Goal: Task Accomplishment & Management: Manage account settings

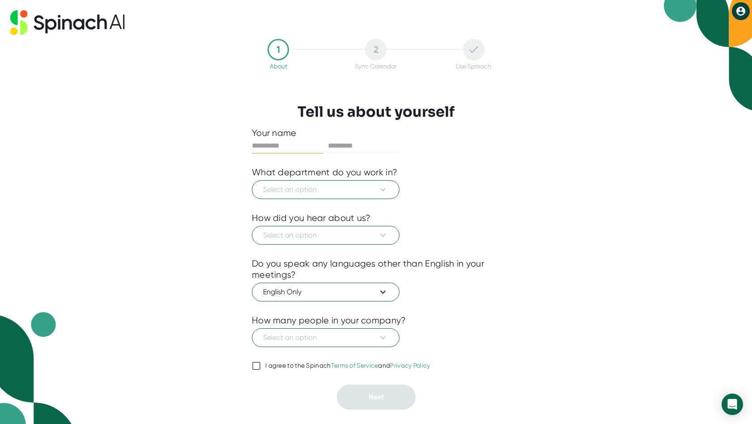
click at [293, 144] on input "text" at bounding box center [288, 146] width 72 height 14
click at [333, 146] on div at bounding box center [376, 146] width 248 height 15
click at [356, 144] on input "text" at bounding box center [364, 146] width 72 height 14
click at [278, 139] on div "Your name" at bounding box center [376, 140] width 248 height 26
click at [282, 149] on input "text" at bounding box center [288, 146] width 72 height 14
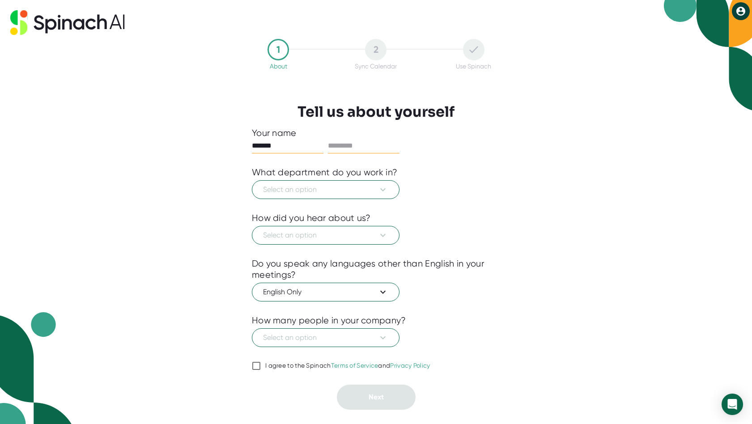
type input "*******"
click at [359, 146] on input "text" at bounding box center [364, 146] width 72 height 14
type input "********"
click at [333, 188] on span "Select an option" at bounding box center [325, 189] width 125 height 11
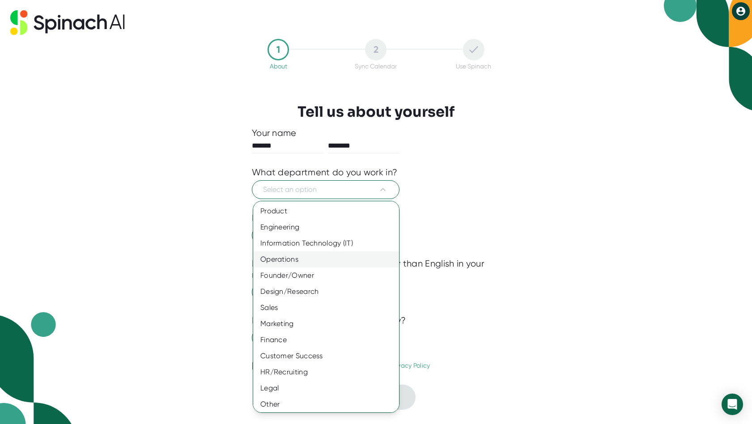
click at [288, 259] on div "Operations" at bounding box center [329, 259] width 153 height 16
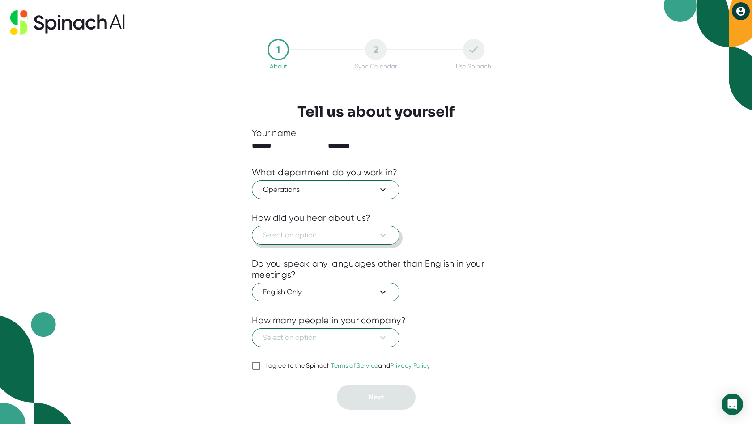
click at [308, 242] on button "Select an option" at bounding box center [326, 235] width 148 height 19
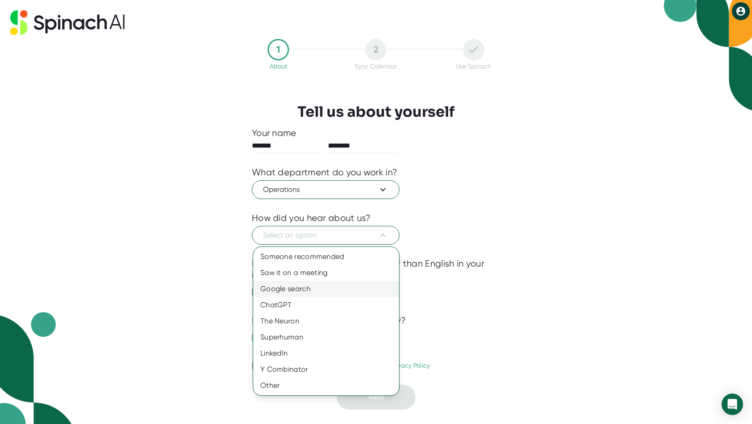
click at [313, 289] on div "Google search" at bounding box center [326, 289] width 146 height 16
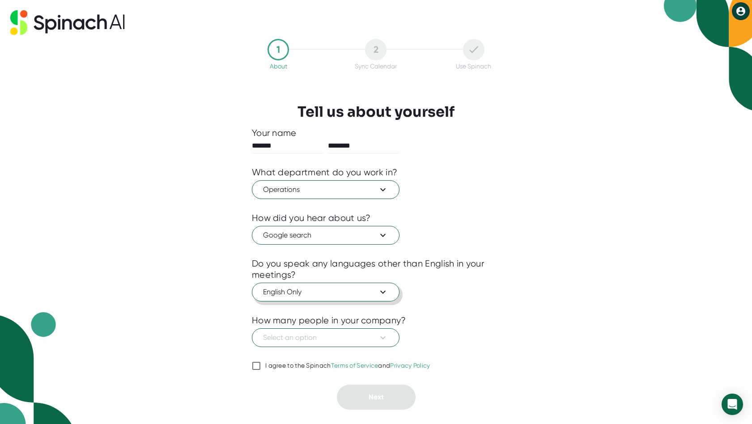
click at [313, 291] on span "English Only" at bounding box center [325, 292] width 125 height 11
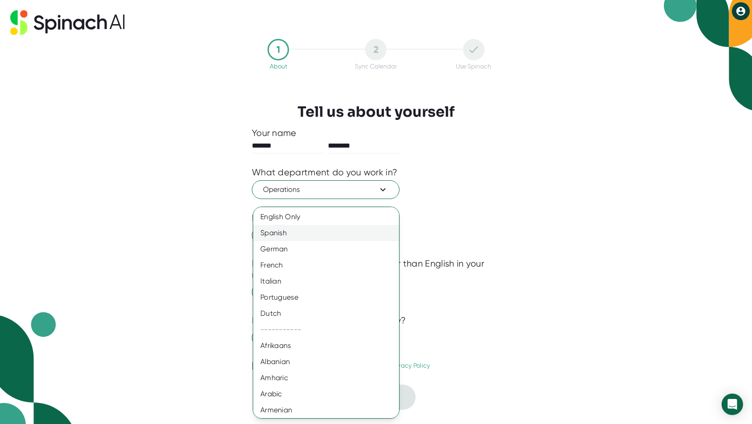
click at [281, 234] on div "Spanish" at bounding box center [329, 233] width 153 height 16
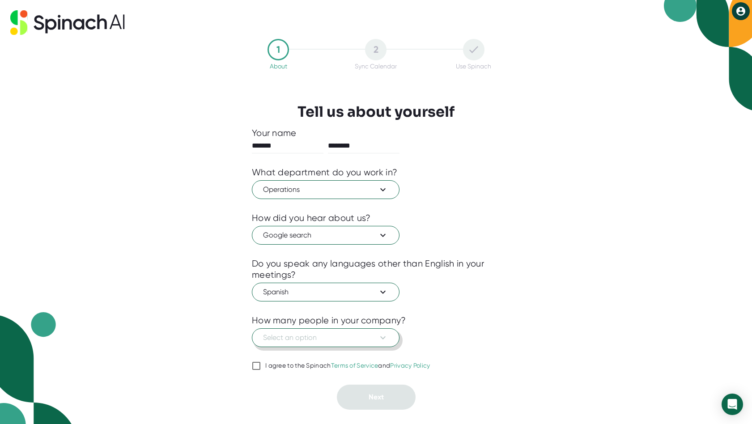
click at [307, 341] on span "Select an option" at bounding box center [325, 337] width 125 height 11
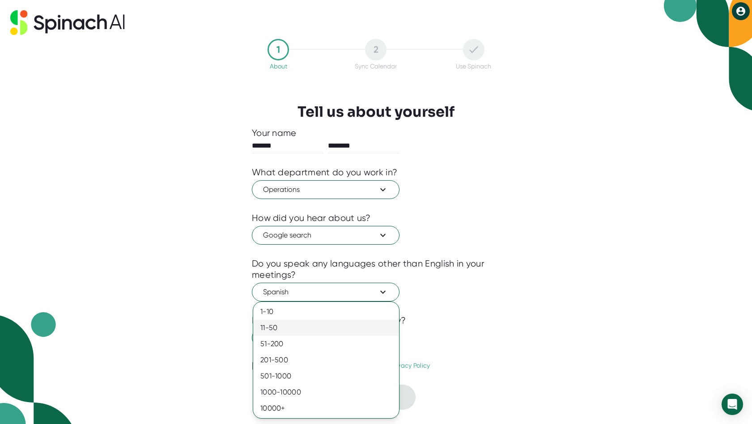
click at [288, 332] on div "11-50" at bounding box center [326, 328] width 146 height 16
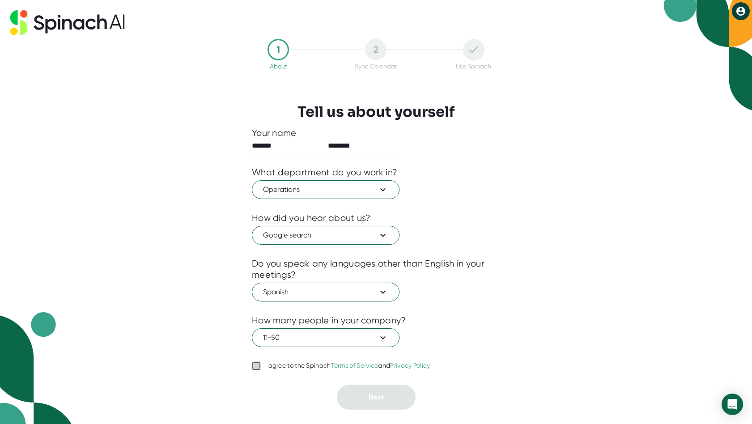
click at [259, 367] on input "I agree to the Spinach Terms of Service and Privacy Policy" at bounding box center [256, 366] width 9 height 11
checkbox input "true"
click at [381, 399] on span "Next" at bounding box center [376, 397] width 15 height 8
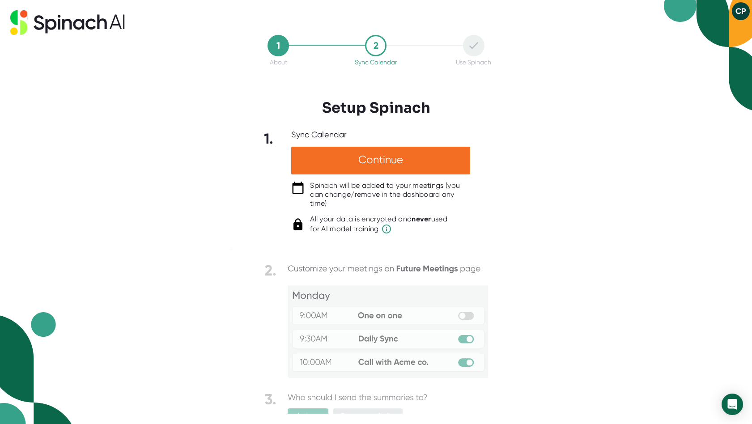
scroll to position [30, 0]
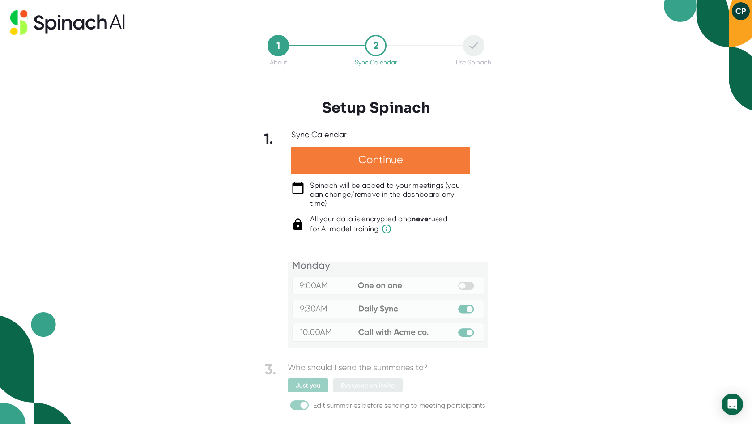
click at [321, 161] on div "Continue" at bounding box center [380, 161] width 179 height 28
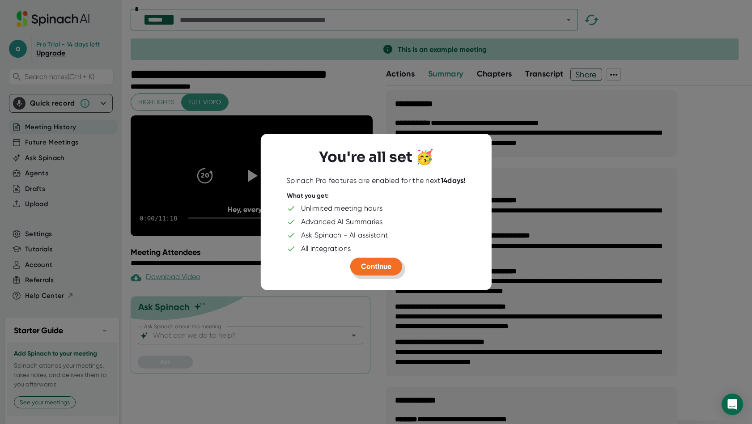
click at [376, 263] on span "Continue" at bounding box center [376, 266] width 30 height 8
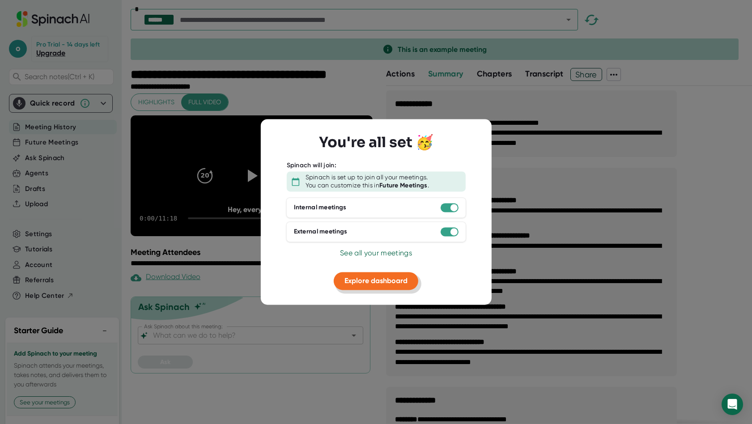
click at [362, 277] on span "Explore dashboard" at bounding box center [375, 280] width 63 height 8
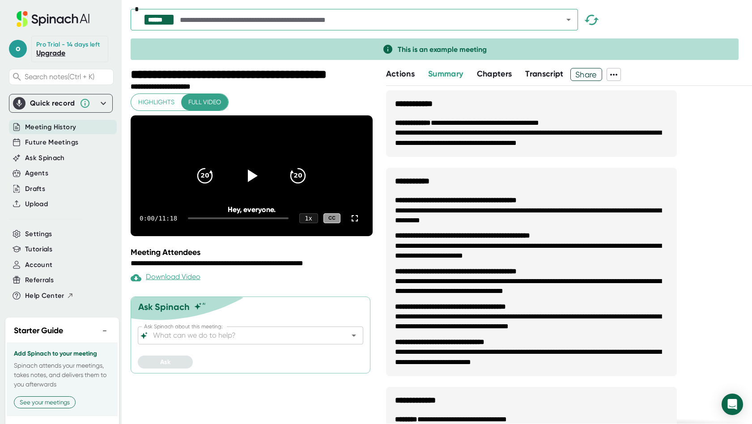
click at [60, 132] on span "Meeting History" at bounding box center [50, 127] width 51 height 10
click at [46, 108] on div "Quick record" at bounding box center [52, 103] width 45 height 9
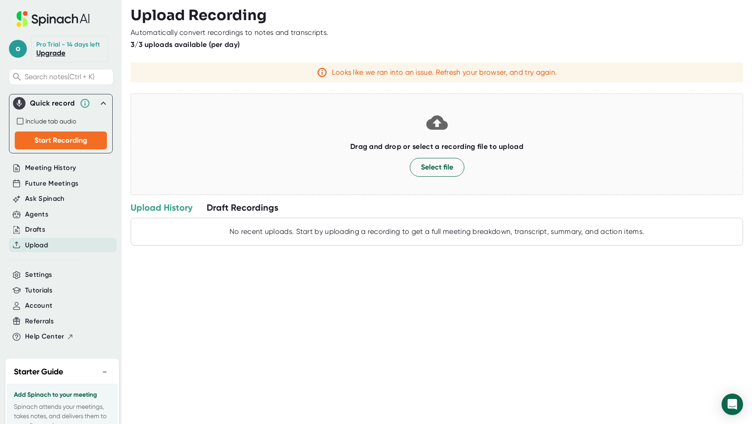
scroll to position [45, 0]
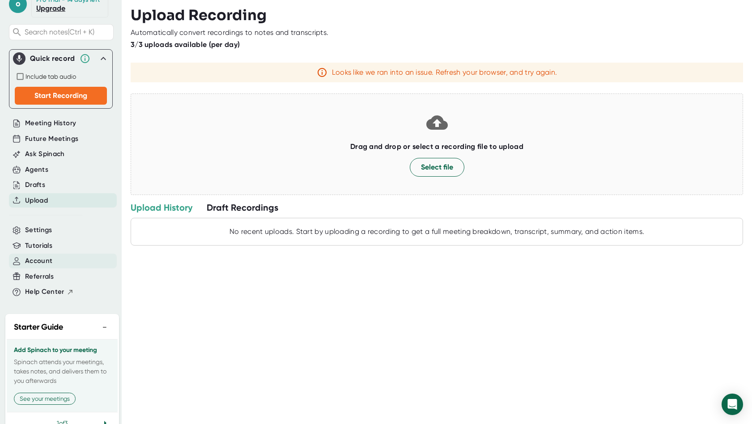
click at [45, 266] on span "Account" at bounding box center [38, 261] width 27 height 10
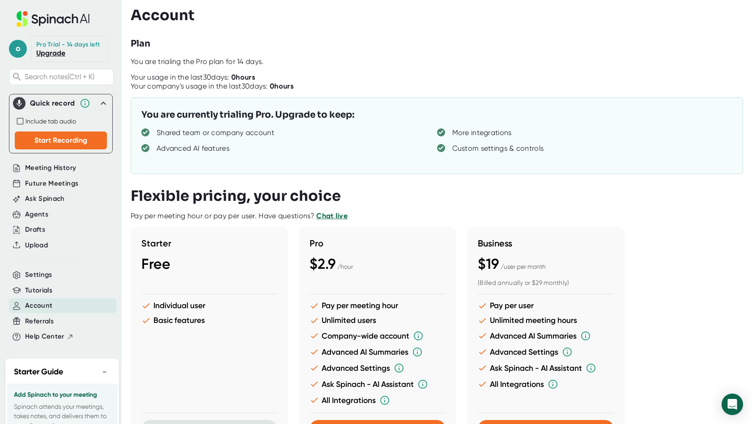
click at [39, 19] on icon at bounding box center [52, 19] width 119 height 16
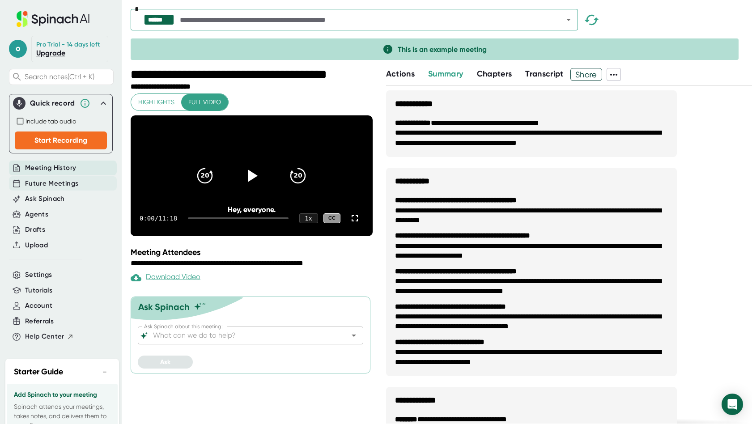
scroll to position [78, 0]
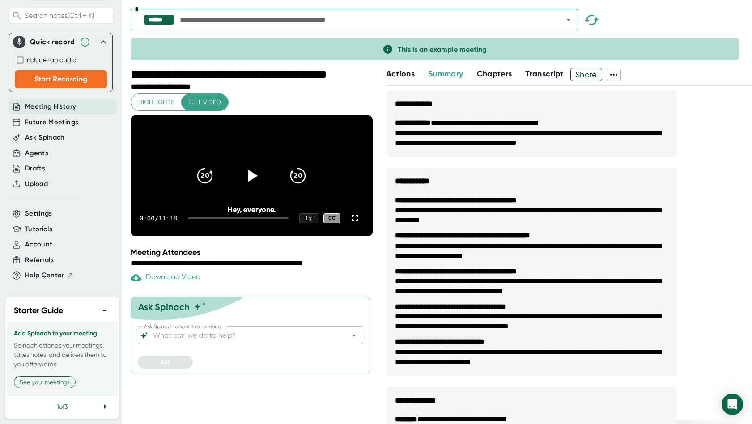
click at [37, 102] on span "Meeting History" at bounding box center [50, 107] width 51 height 10
click at [33, 102] on span "Meeting History" at bounding box center [50, 107] width 51 height 10
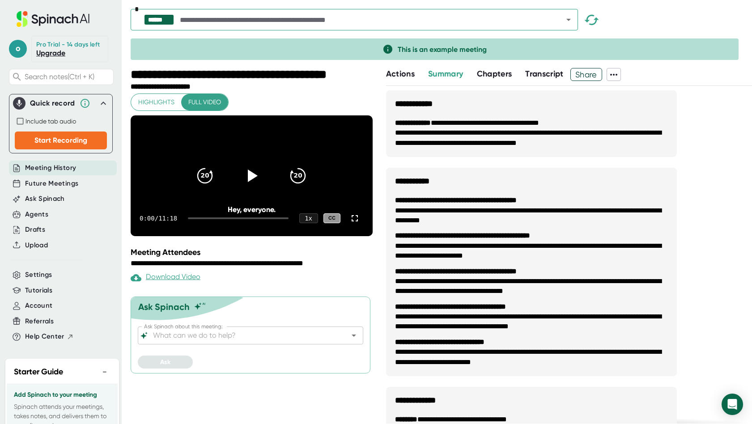
click at [25, 26] on icon at bounding box center [52, 19] width 119 height 16
click at [18, 51] on span "o" at bounding box center [18, 49] width 18 height 18
click at [44, 310] on div at bounding box center [376, 212] width 752 height 424
click at [41, 311] on span "Account" at bounding box center [38, 306] width 27 height 10
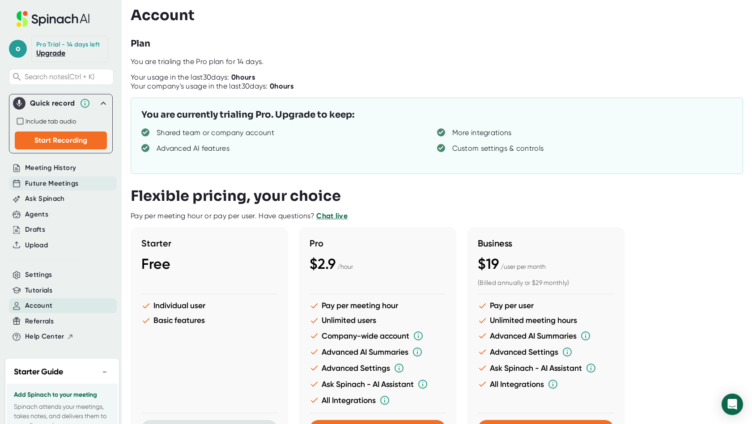
click at [52, 187] on span "Future Meetings" at bounding box center [51, 183] width 53 height 10
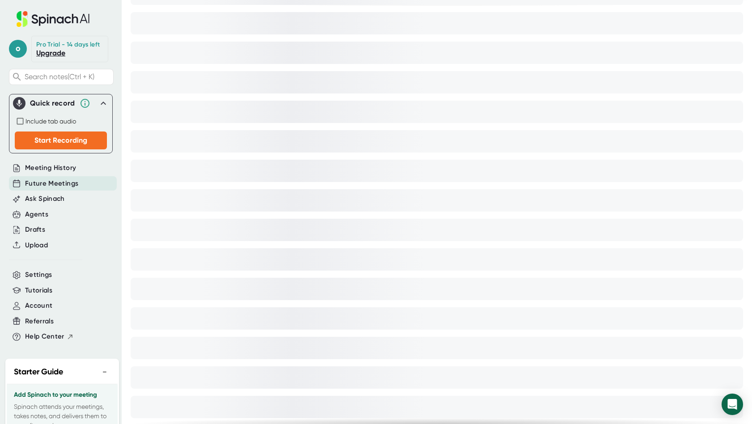
scroll to position [313, 0]
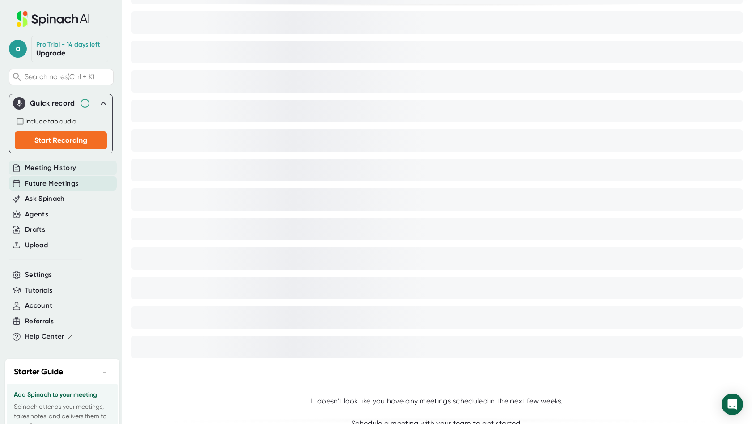
click at [43, 173] on span "Meeting History" at bounding box center [50, 168] width 51 height 10
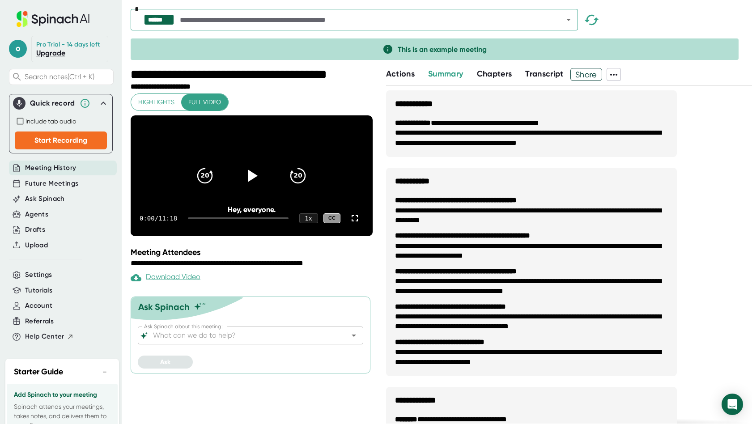
click at [399, 72] on span "Actions" at bounding box center [400, 74] width 29 height 10
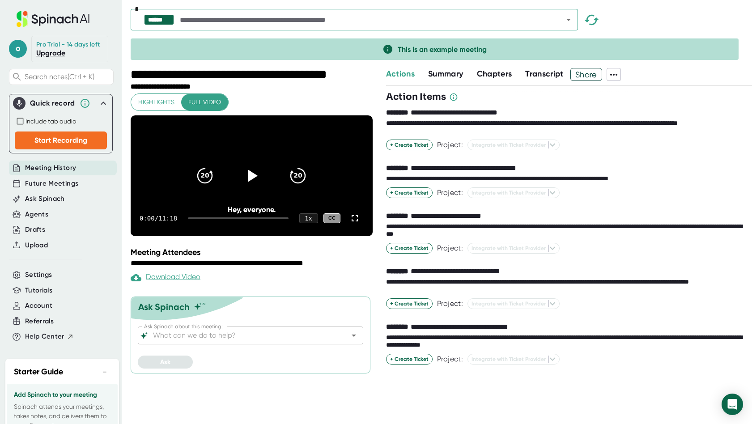
click at [443, 73] on span "Summary" at bounding box center [445, 74] width 35 height 10
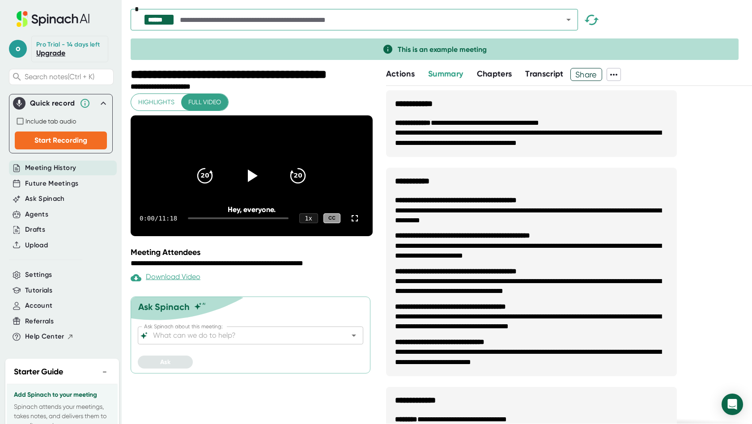
click at [485, 71] on span "Chapters" at bounding box center [494, 74] width 35 height 10
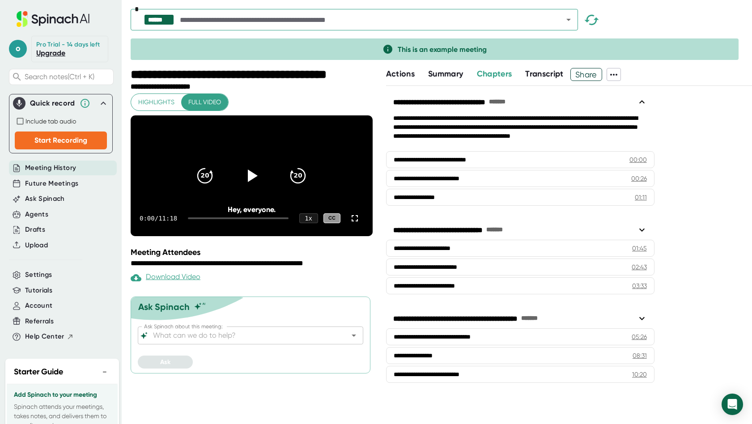
click at [535, 76] on span "Transcript" at bounding box center [544, 74] width 38 height 10
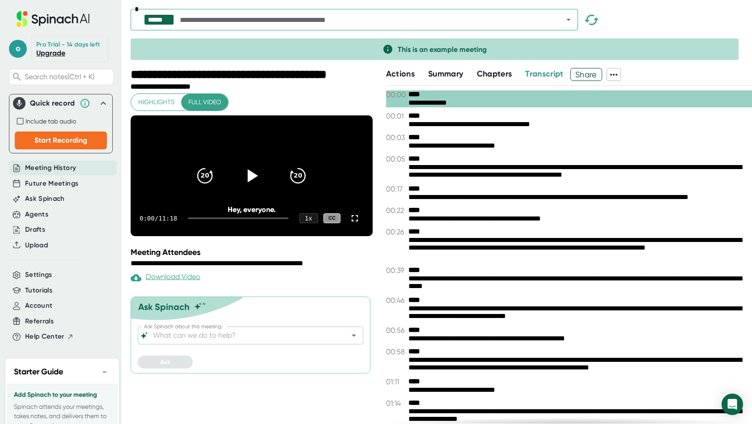
drag, startPoint x: 409, startPoint y: 79, endPoint x: 242, endPoint y: 178, distance: 194.2
click at [408, 81] on div "**********" at bounding box center [569, 246] width 366 height 356
click at [241, 193] on div at bounding box center [252, 176] width 38 height 38
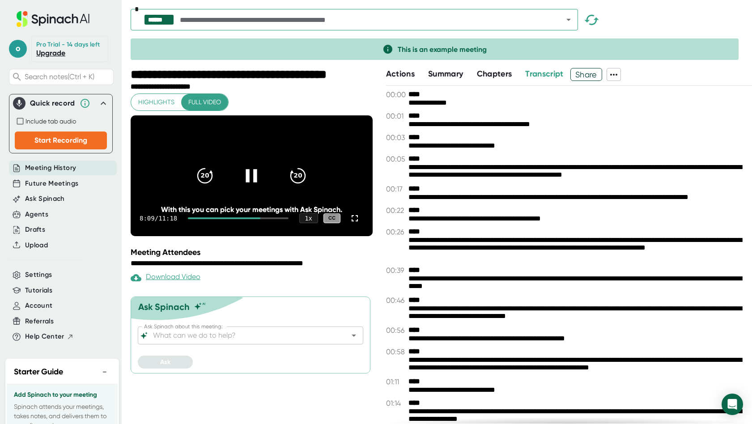
click at [254, 179] on icon at bounding box center [251, 175] width 11 height 13
click at [35, 310] on span "Account" at bounding box center [38, 306] width 27 height 10
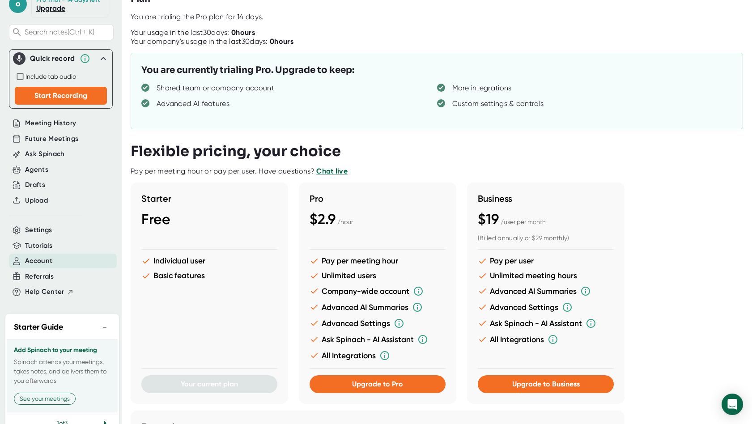
scroll to position [78, 0]
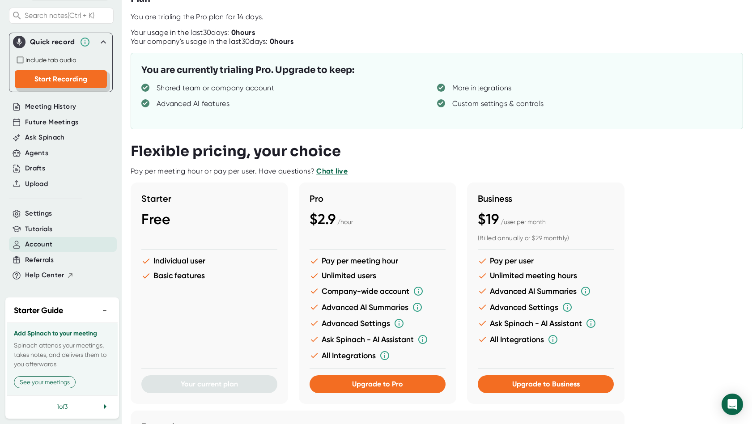
click at [37, 75] on span "Start Recording" at bounding box center [60, 79] width 53 height 8
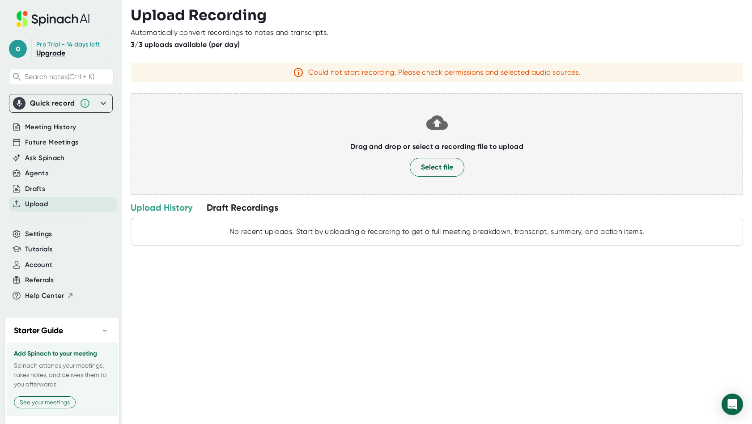
click at [132, 93] on div at bounding box center [437, 90] width 612 height 7
click at [35, 81] on span "Search notes (Ctrl + K)" at bounding box center [60, 76] width 70 height 8
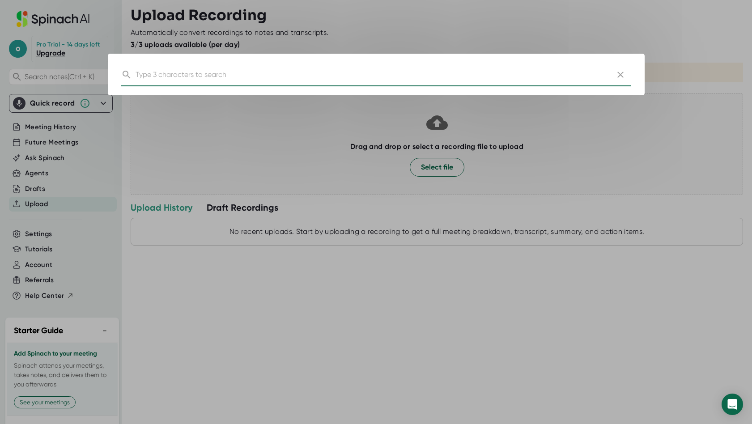
drag, startPoint x: 621, startPoint y: 78, endPoint x: 617, endPoint y: 76, distance: 4.6
click at [620, 78] on icon "button" at bounding box center [620, 74] width 11 height 11
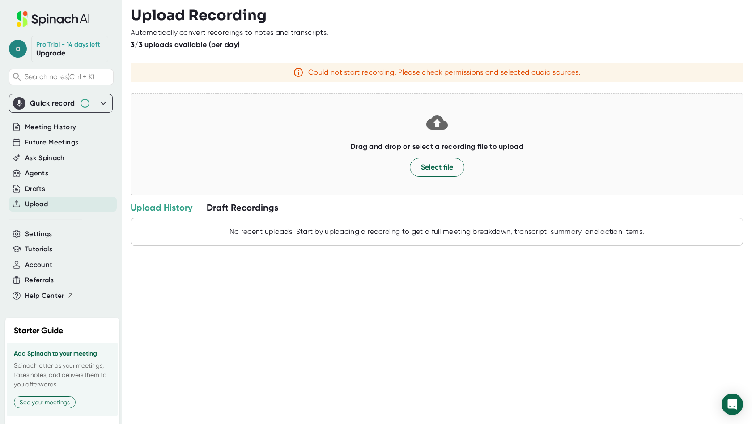
click at [13, 52] on span "o" at bounding box center [18, 49] width 18 height 18
click at [42, 91] on b "Edit Profile" at bounding box center [43, 93] width 29 height 8
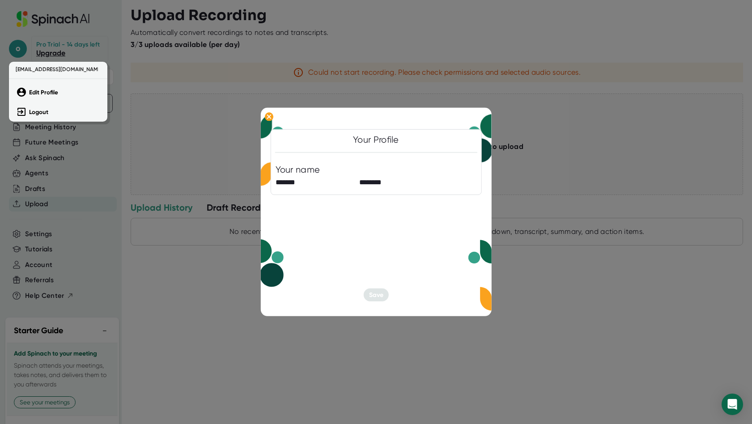
click at [271, 115] on div at bounding box center [376, 212] width 752 height 424
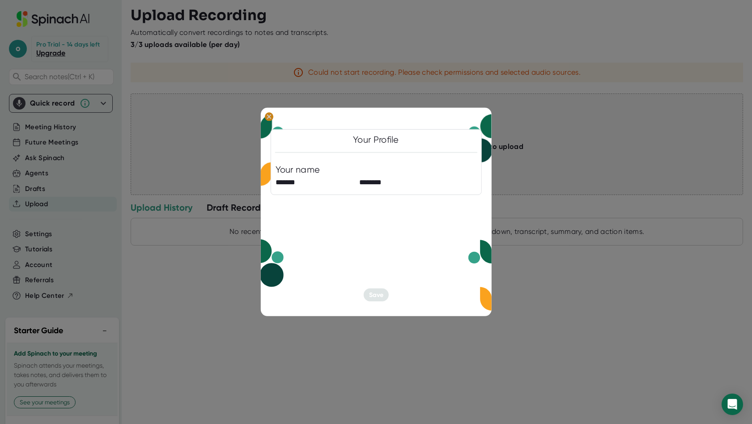
click at [266, 117] on ellipse at bounding box center [268, 116] width 8 height 9
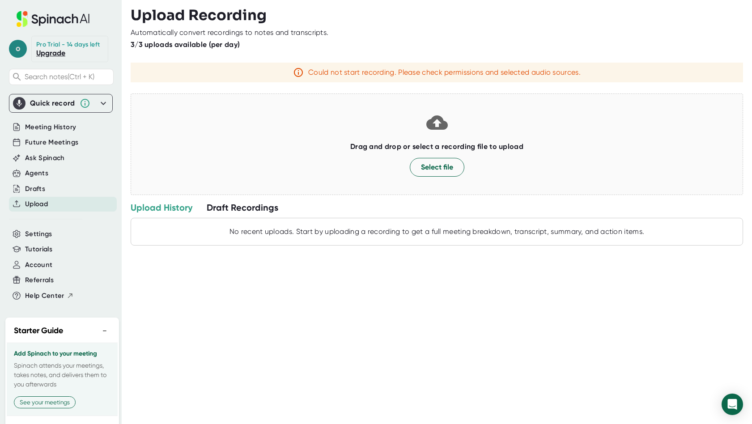
click at [18, 55] on span "o" at bounding box center [18, 49] width 18 height 18
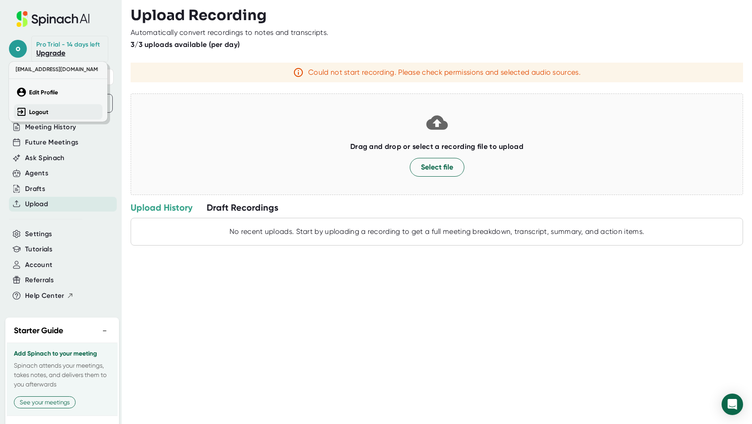
click at [43, 118] on button "Logout" at bounding box center [58, 111] width 89 height 15
